Goal: Transaction & Acquisition: Subscribe to service/newsletter

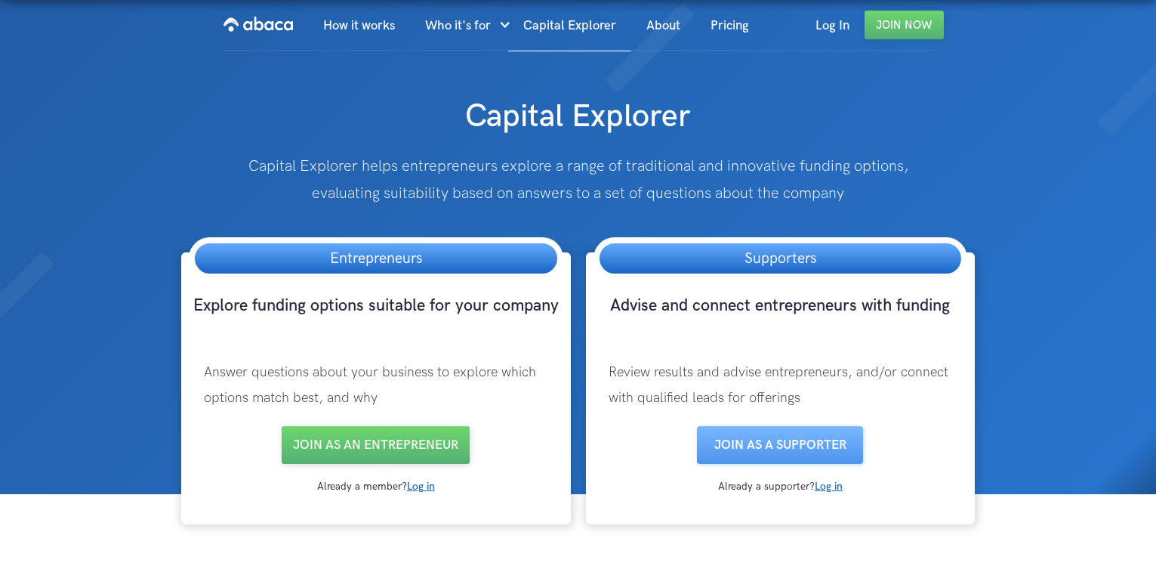
click at [279, 25] on img "home" at bounding box center [258, 24] width 69 height 24
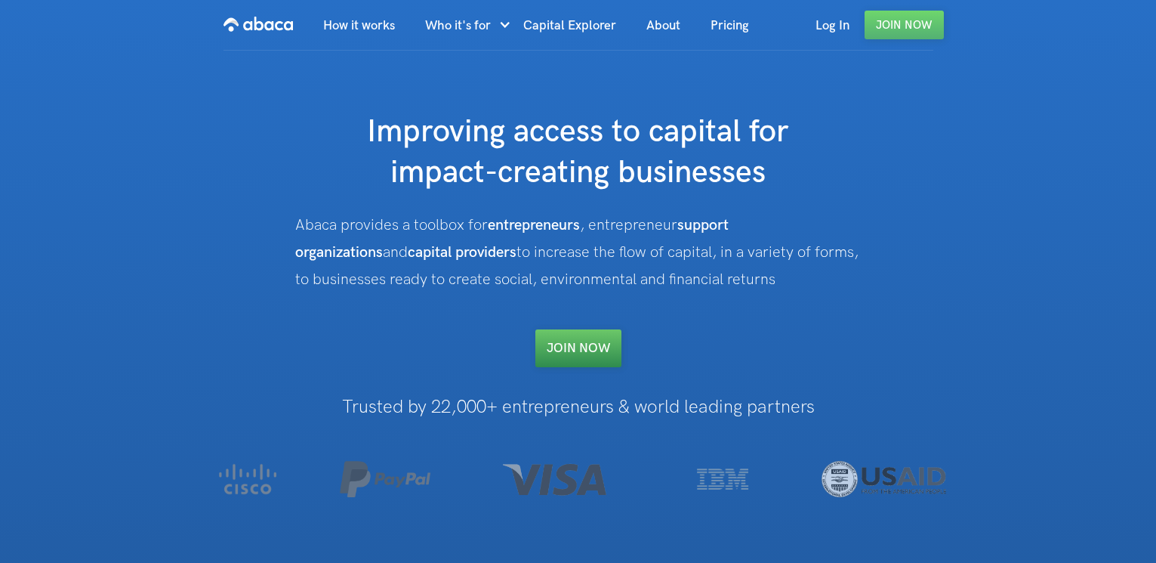
click at [601, 359] on link "Join NOW" at bounding box center [578, 348] width 86 height 38
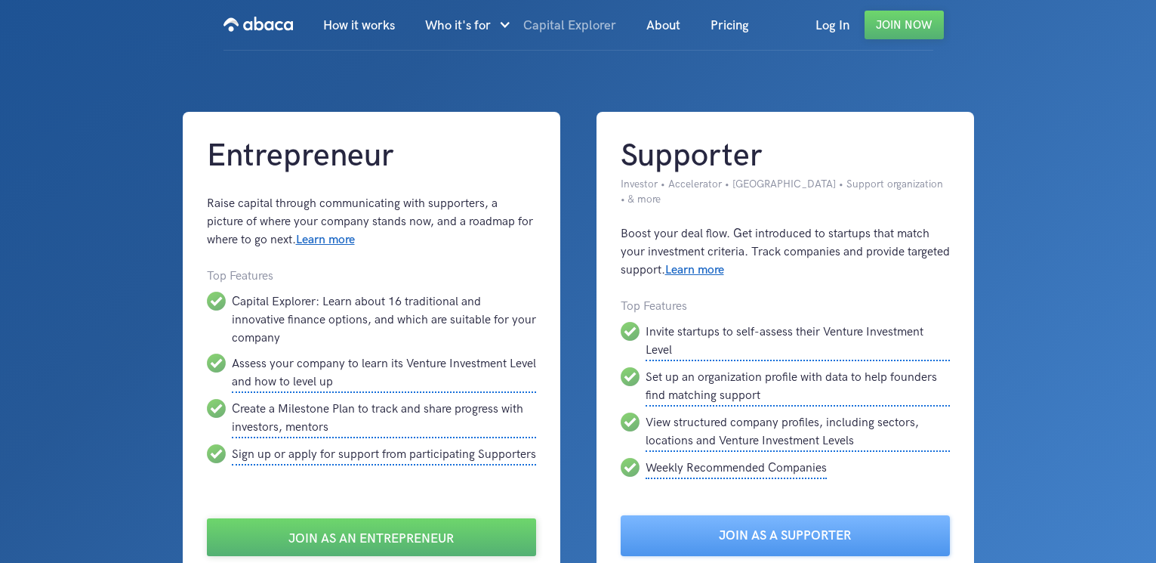
click at [594, 28] on link "Capital Explorer" at bounding box center [569, 25] width 123 height 51
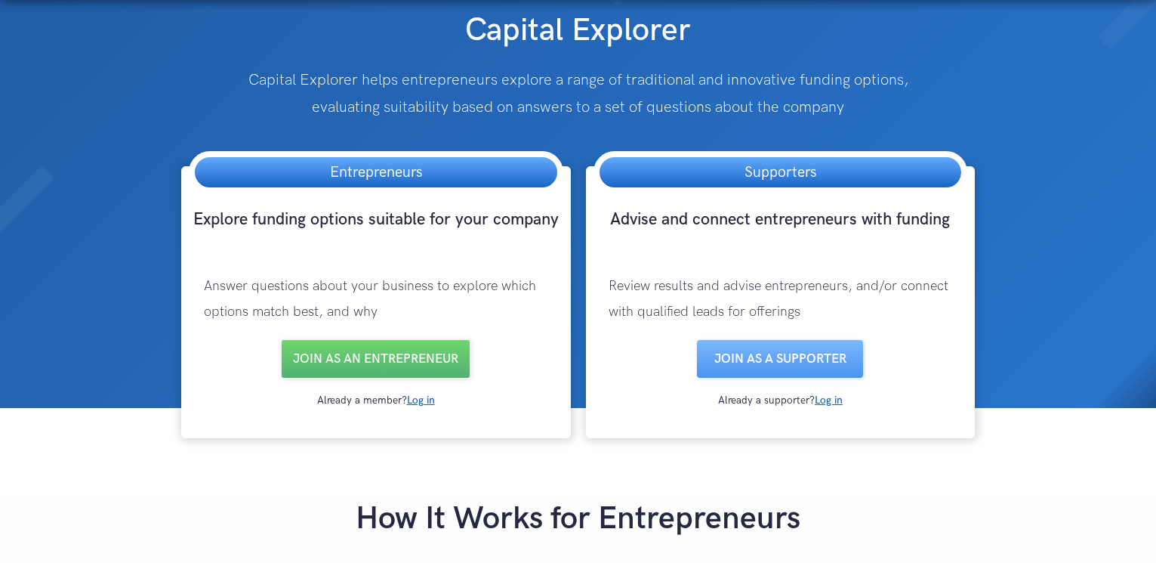
scroll to position [122, 0]
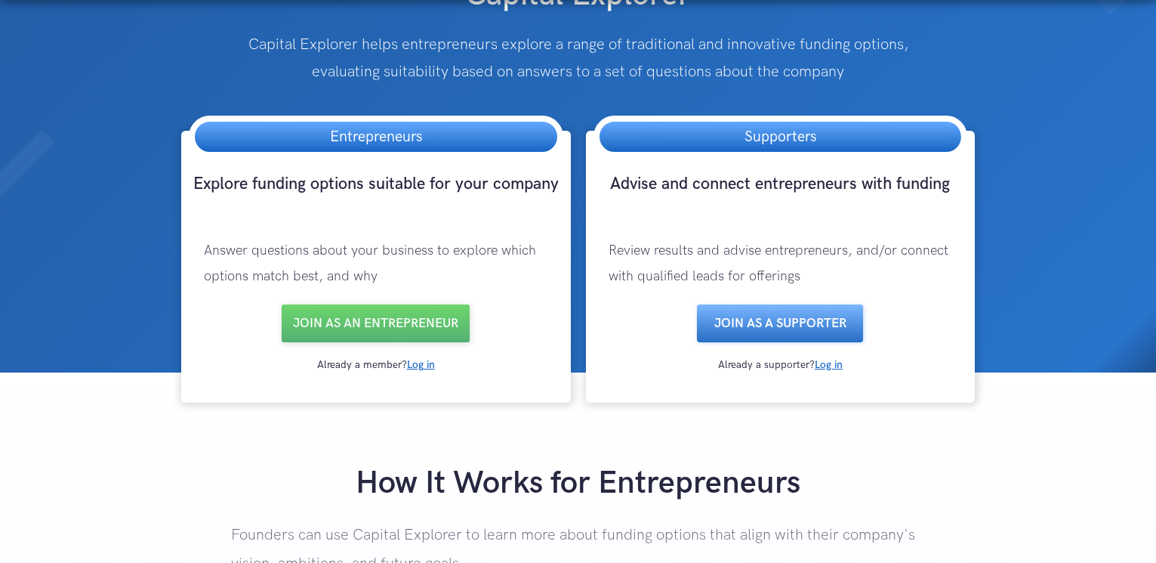
click at [762, 320] on link "Join as a SUPPORTER" at bounding box center [780, 323] width 166 height 38
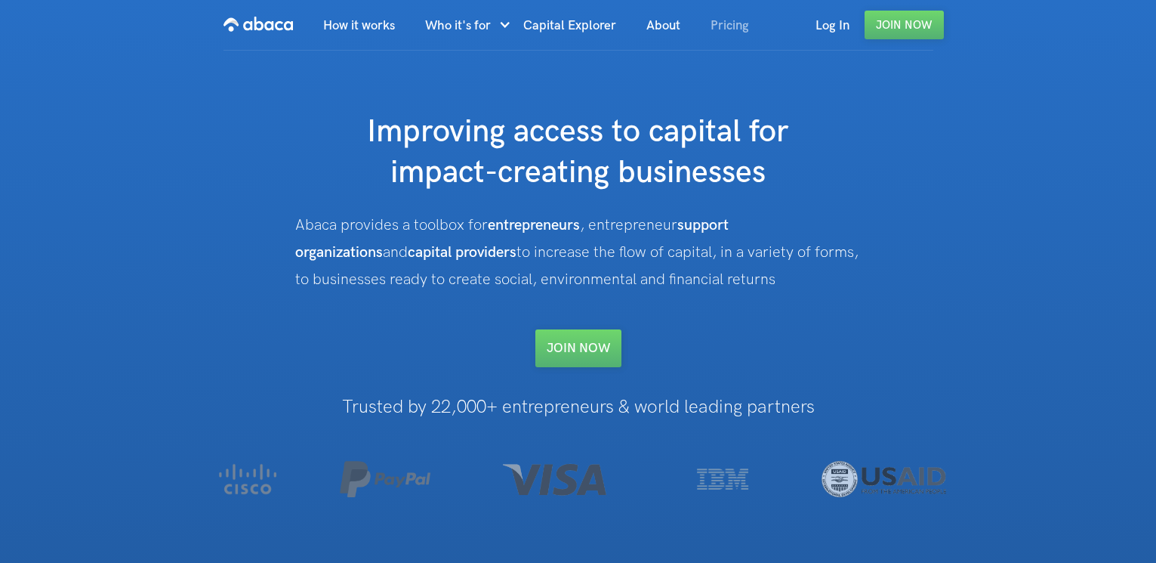
click at [736, 23] on link "Pricing" at bounding box center [730, 25] width 69 height 51
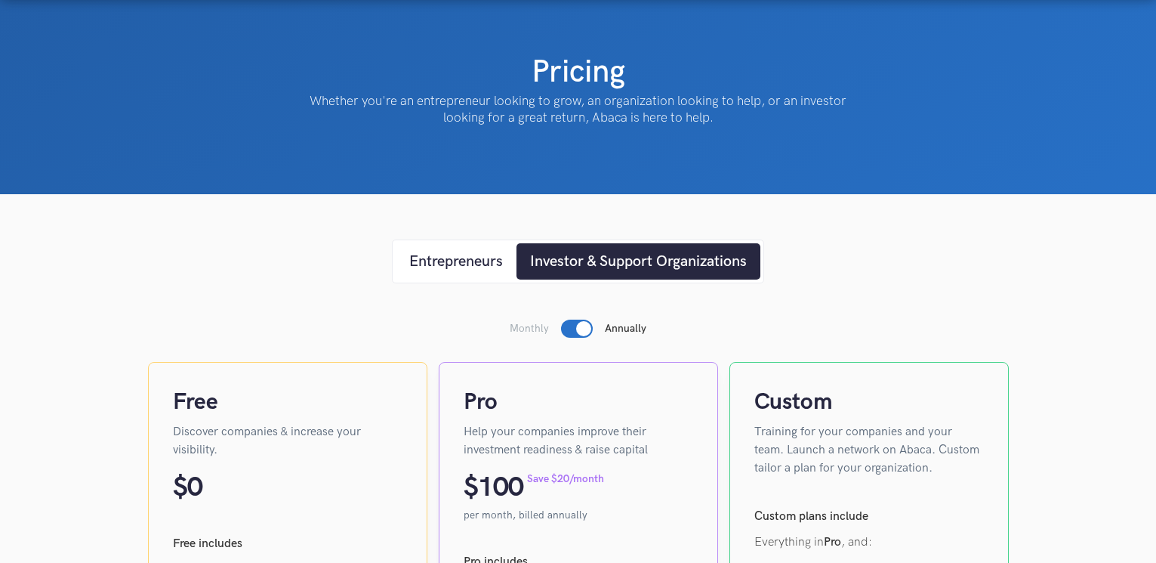
scroll to position [70, 0]
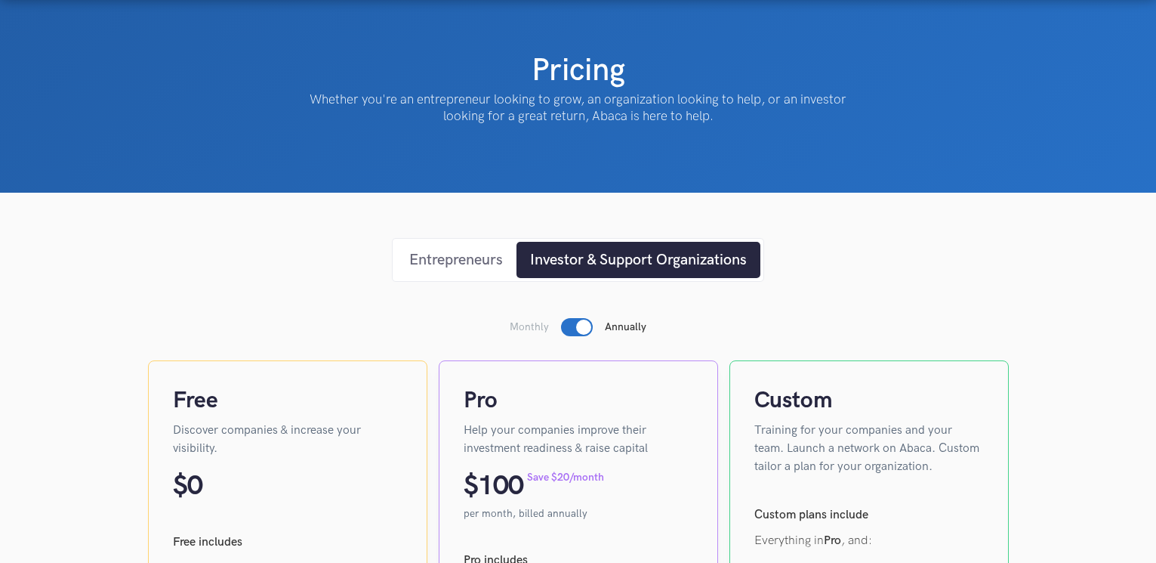
click at [458, 258] on div "Entrepreneurs" at bounding box center [456, 259] width 94 height 23
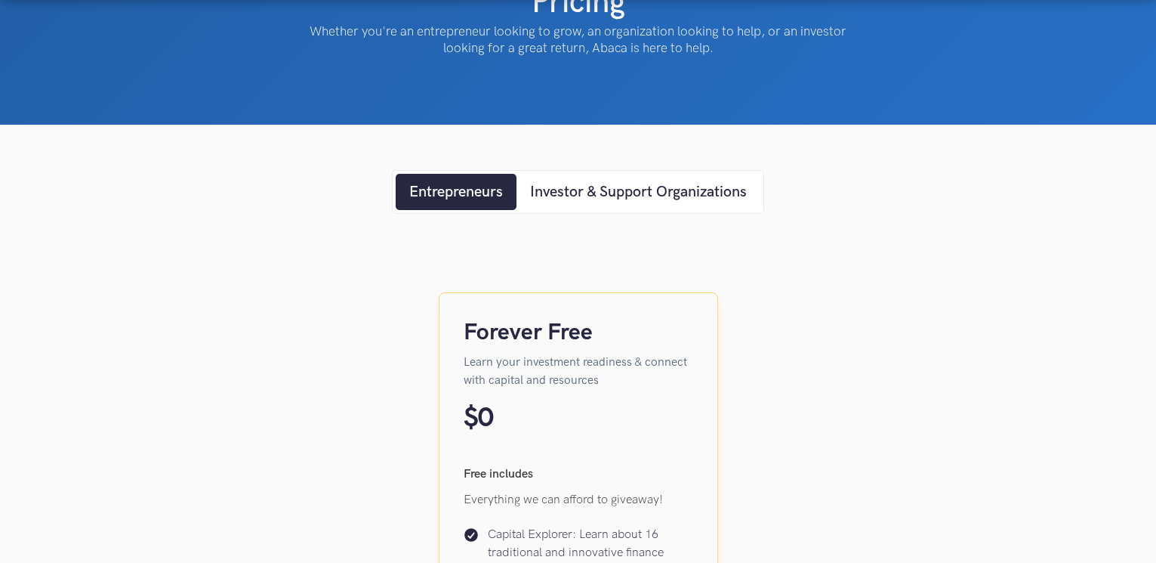
scroll to position [0, 0]
